Goal: Check status: Check status

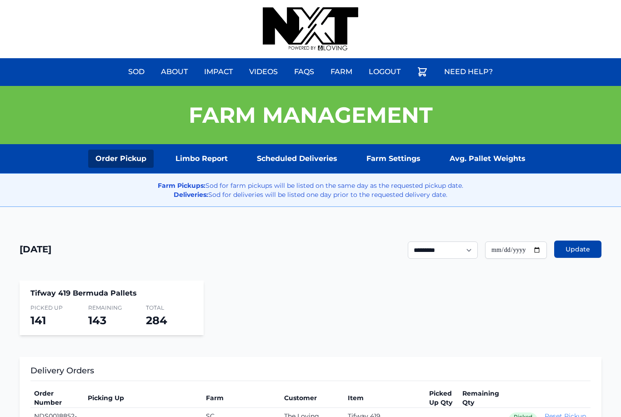
click at [307, 156] on link "Scheduled Deliveries" at bounding box center [296, 158] width 95 height 18
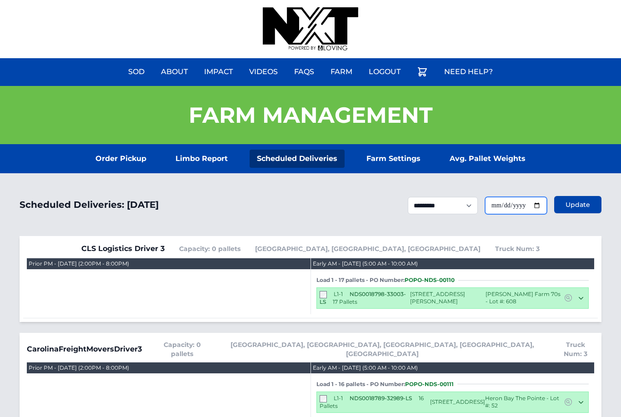
click at [531, 205] on input "**********" at bounding box center [516, 205] width 62 height 17
type input "**********"
click at [578, 196] on button "Update" at bounding box center [577, 204] width 47 height 17
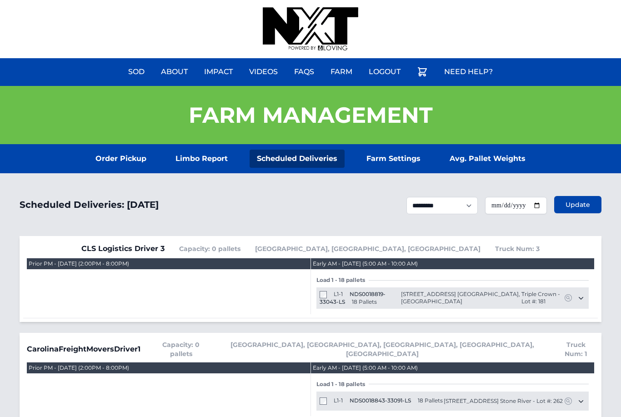
click at [121, 159] on link "Order Pickup" at bounding box center [120, 158] width 65 height 18
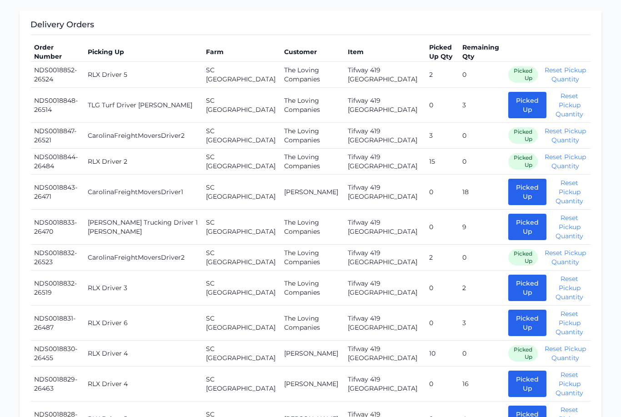
click at [512, 106] on button "Picked Up" at bounding box center [527, 105] width 38 height 26
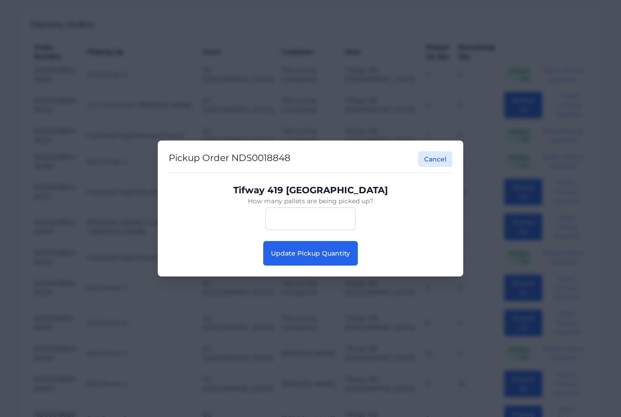
click at [325, 257] on span "Update Pickup Quantity" at bounding box center [310, 253] width 79 height 8
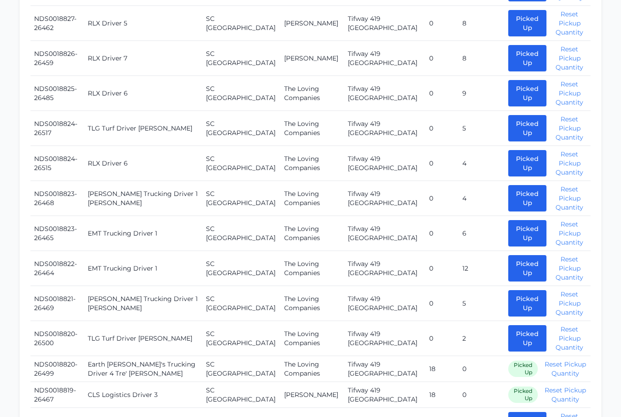
click at [515, 117] on button "Picked Up" at bounding box center [527, 128] width 38 height 26
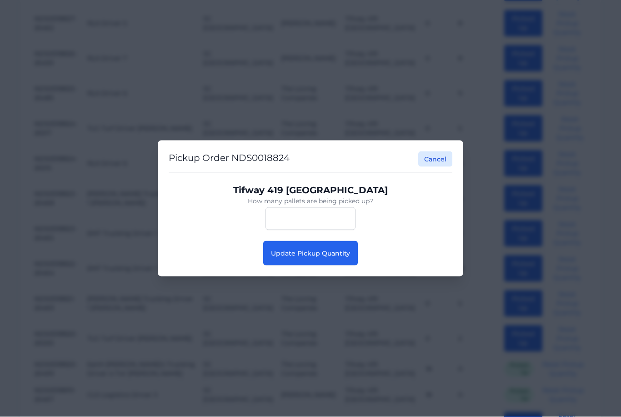
scroll to position [802, 0]
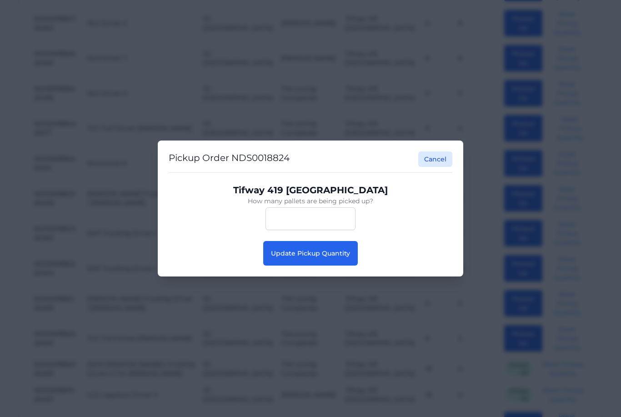
click at [319, 262] on button "Update Pickup Quantity" at bounding box center [310, 253] width 94 height 25
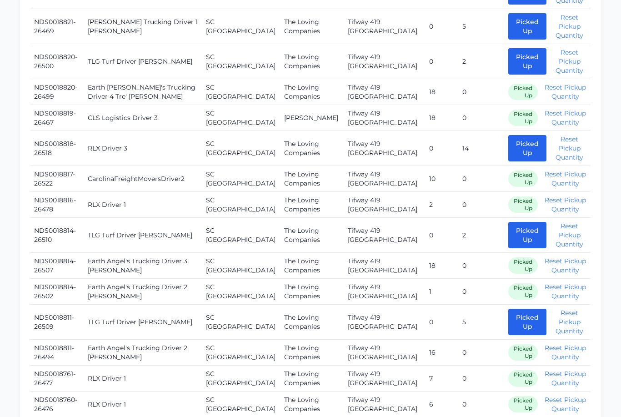
scroll to position [1070, 0]
click at [513, 54] on button "Picked Up" at bounding box center [527, 61] width 38 height 26
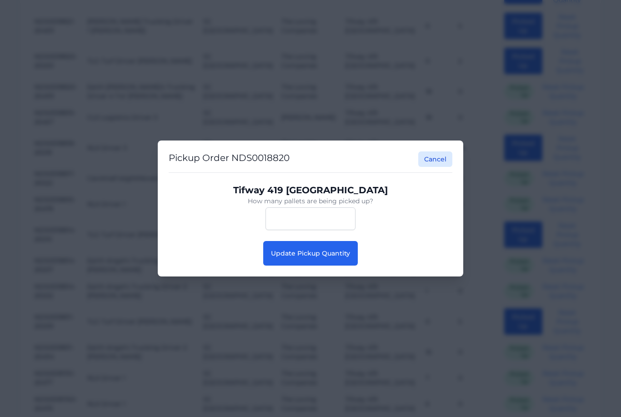
click at [327, 265] on button "Update Pickup Quantity" at bounding box center [310, 253] width 94 height 25
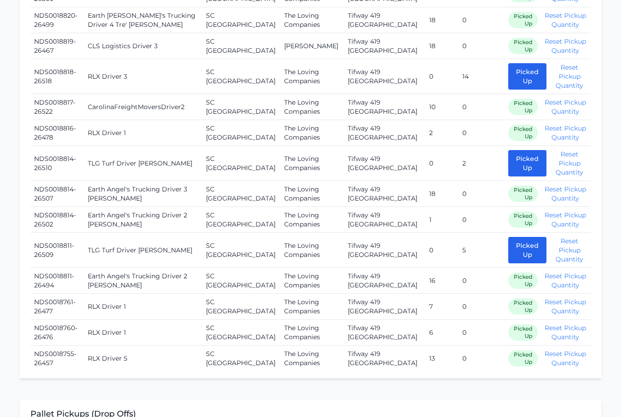
scroll to position [1123, 0]
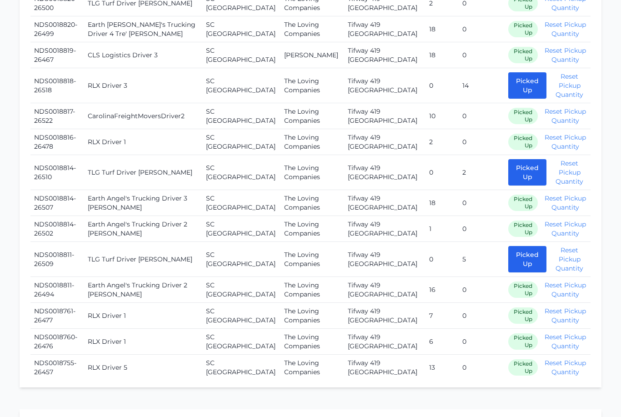
click at [512, 159] on button "Picked Up" at bounding box center [527, 172] width 38 height 26
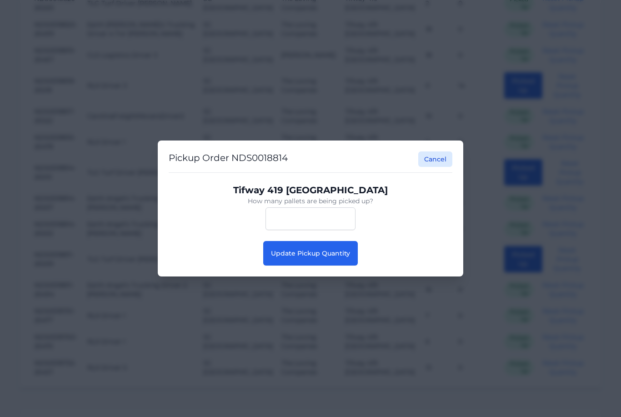
click at [327, 265] on button "Update Pickup Quantity" at bounding box center [310, 253] width 94 height 25
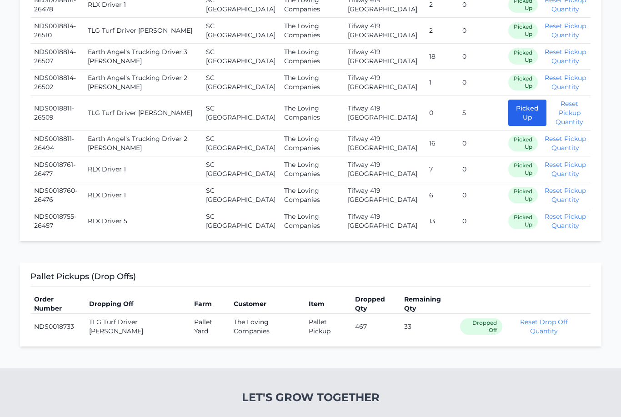
scroll to position [1260, 0]
click at [509, 99] on button "Picked Up" at bounding box center [527, 112] width 38 height 26
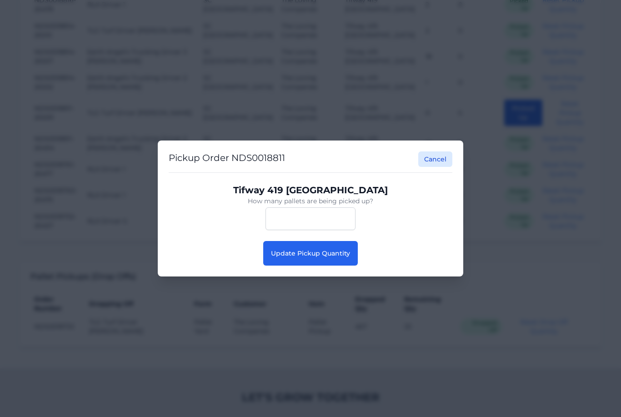
click at [313, 257] on span "Update Pickup Quantity" at bounding box center [310, 253] width 79 height 8
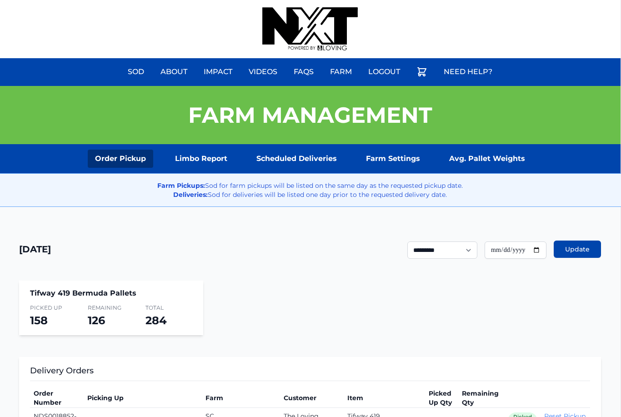
click at [298, 158] on link "Scheduled Deliveries" at bounding box center [296, 158] width 95 height 18
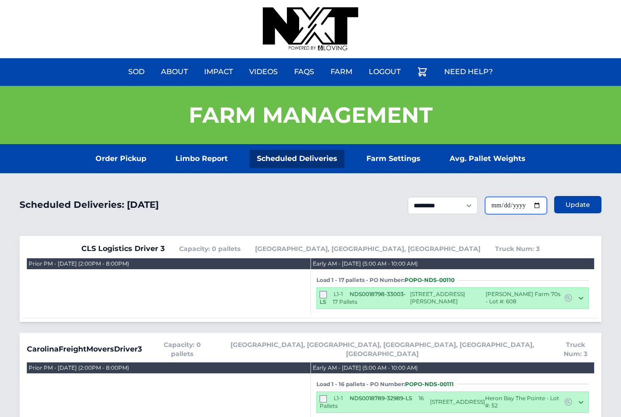
click at [524, 211] on input "**********" at bounding box center [516, 205] width 62 height 17
type input "**********"
click at [582, 209] on span "Update" at bounding box center [577, 204] width 25 height 9
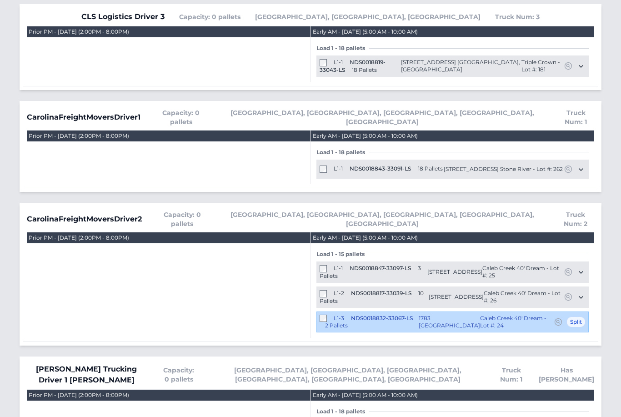
scroll to position [230, 0]
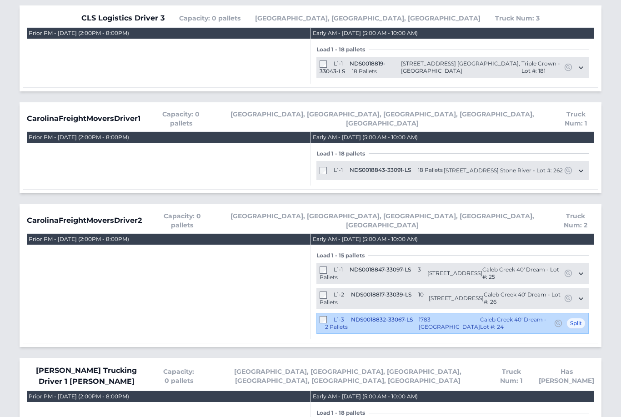
click at [326, 161] on div "L1-1 NDS0018843-33091-LS 18 Pallets 800 kinglet house rd Knightdale, NC 27545 S…" at bounding box center [452, 170] width 272 height 19
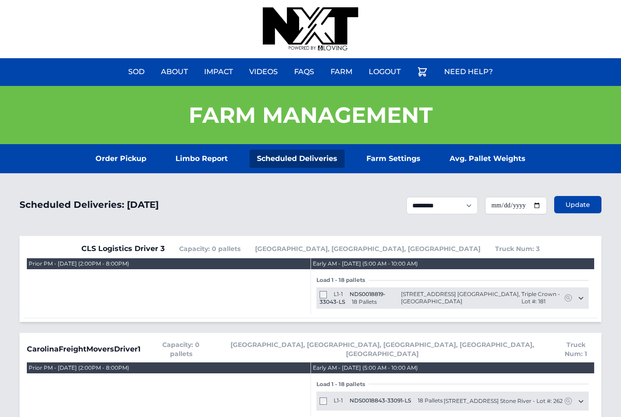
click at [102, 147] on section "Order Pickup Limbo Report Scheduled Deliveries Farm Settings Avg. Pallet Weights" at bounding box center [310, 158] width 621 height 29
click at [114, 163] on link "Order Pickup" at bounding box center [120, 158] width 65 height 18
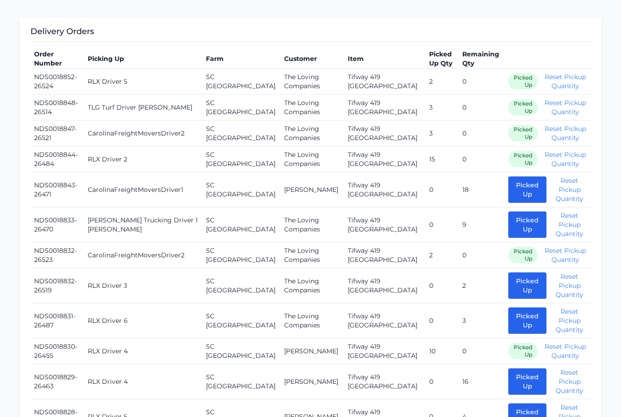
scroll to position [341, 0]
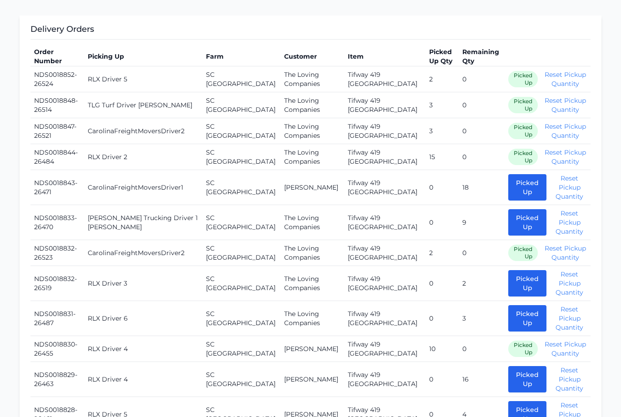
click at [508, 192] on button "Picked Up" at bounding box center [527, 187] width 38 height 26
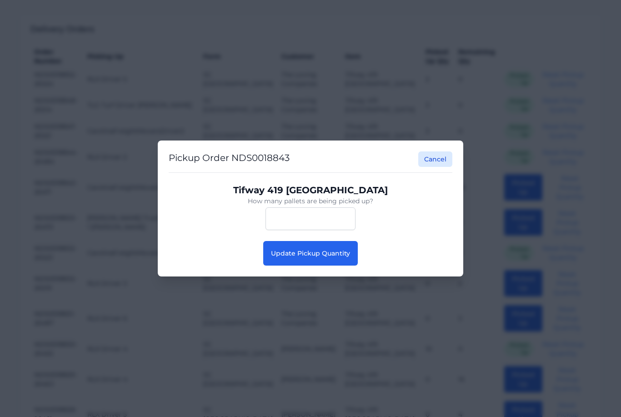
click at [313, 257] on span "Update Pickup Quantity" at bounding box center [310, 253] width 79 height 8
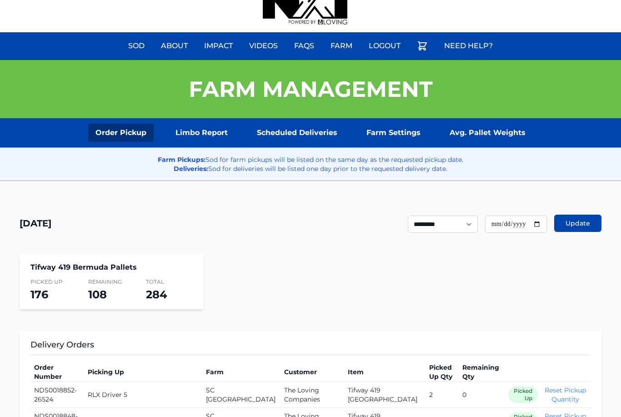
scroll to position [26, 0]
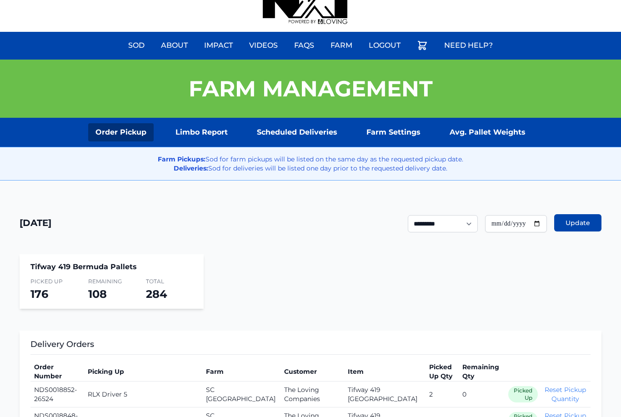
click at [320, 119] on section "Order Pickup Limbo Report Scheduled Deliveries Farm Settings Avg. Pallet Weights" at bounding box center [310, 132] width 621 height 29
click at [303, 127] on link "Scheduled Deliveries" at bounding box center [296, 133] width 95 height 18
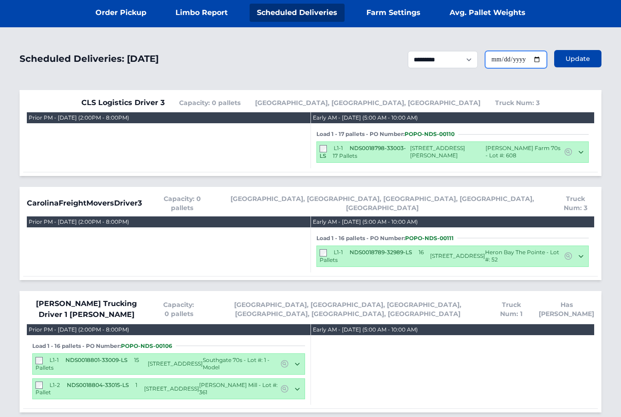
click at [517, 60] on input "**********" at bounding box center [516, 59] width 62 height 17
type input "**********"
click at [582, 59] on span "Update" at bounding box center [577, 58] width 25 height 9
